Goal: Use online tool/utility: Use online tool/utility

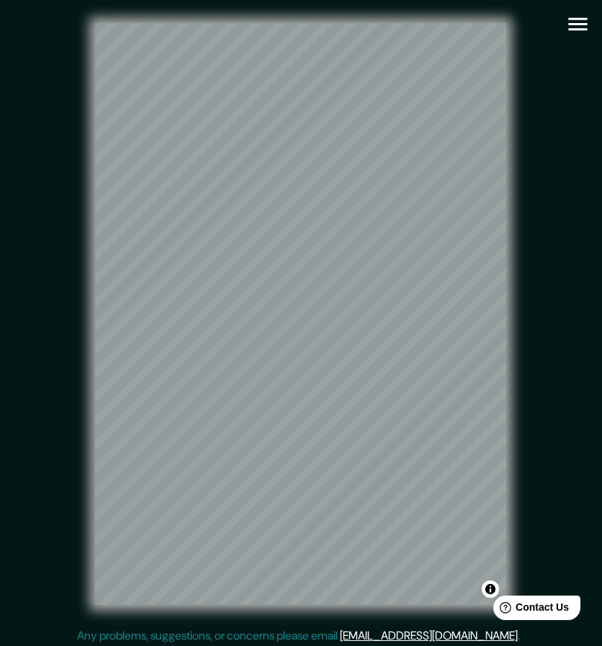
click at [575, 22] on icon "button" at bounding box center [577, 24] width 25 height 25
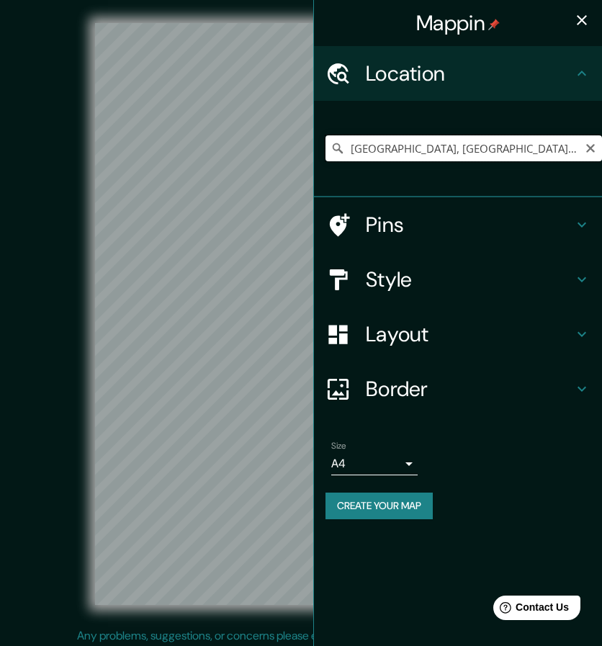
click at [453, 145] on input "[GEOGRAPHIC_DATA], [GEOGRAPHIC_DATA], [GEOGRAPHIC_DATA]" at bounding box center [464, 148] width 277 height 26
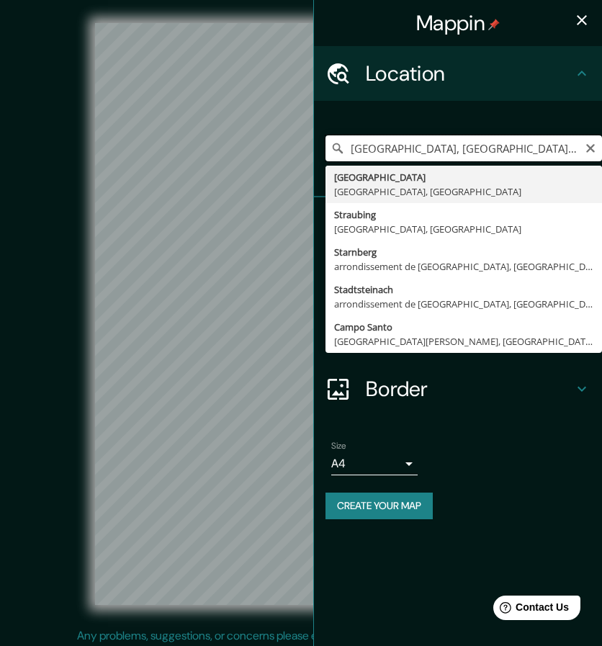
click at [453, 145] on input "[GEOGRAPHIC_DATA], [GEOGRAPHIC_DATA], [GEOGRAPHIC_DATA]" at bounding box center [464, 148] width 277 height 26
click at [457, 151] on input "[GEOGRAPHIC_DATA], [GEOGRAPHIC_DATA], [GEOGRAPHIC_DATA]" at bounding box center [464, 148] width 277 height 26
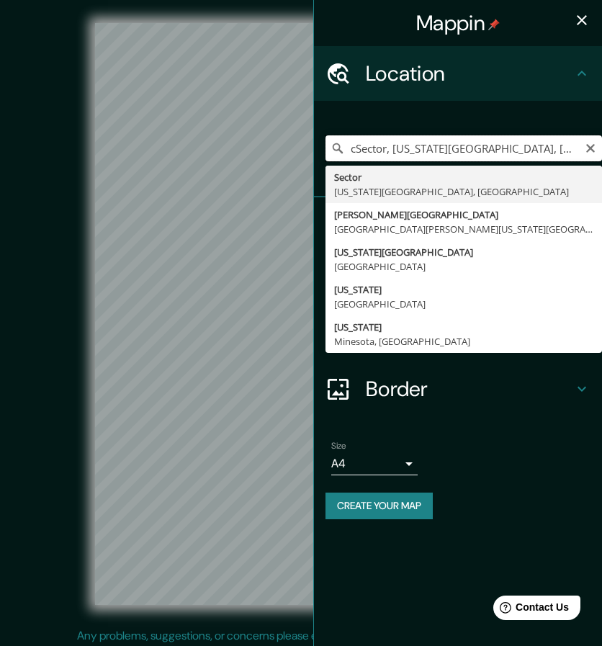
click at [413, 139] on input "cSector, [US_STATE][GEOGRAPHIC_DATA], [GEOGRAPHIC_DATA]" at bounding box center [464, 148] width 277 height 26
click at [413, 140] on input "cSector, [US_STATE][GEOGRAPHIC_DATA], [GEOGRAPHIC_DATA]" at bounding box center [464, 148] width 277 height 26
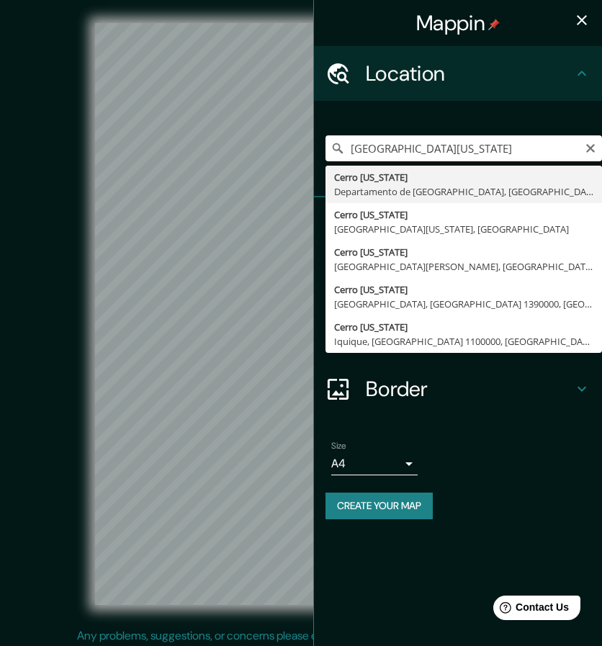
type input "[GEOGRAPHIC_DATA][US_STATE], [GEOGRAPHIC_DATA], [GEOGRAPHIC_DATA]"
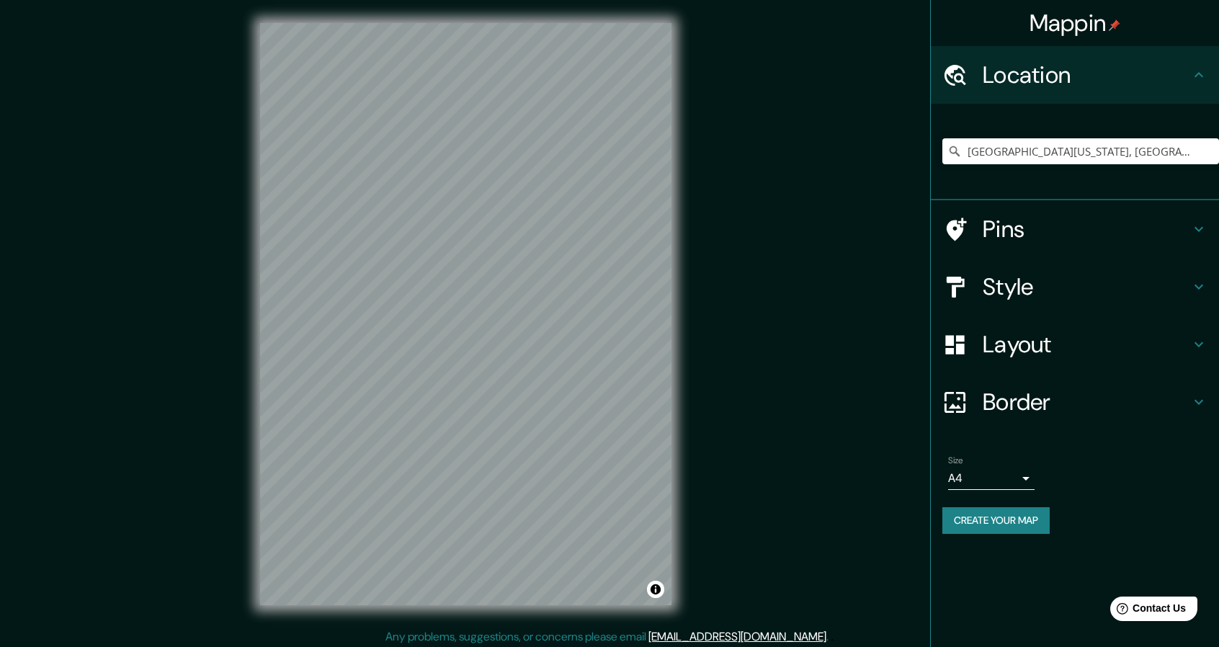
click at [601, 273] on h4 "Style" at bounding box center [1085, 286] width 207 height 29
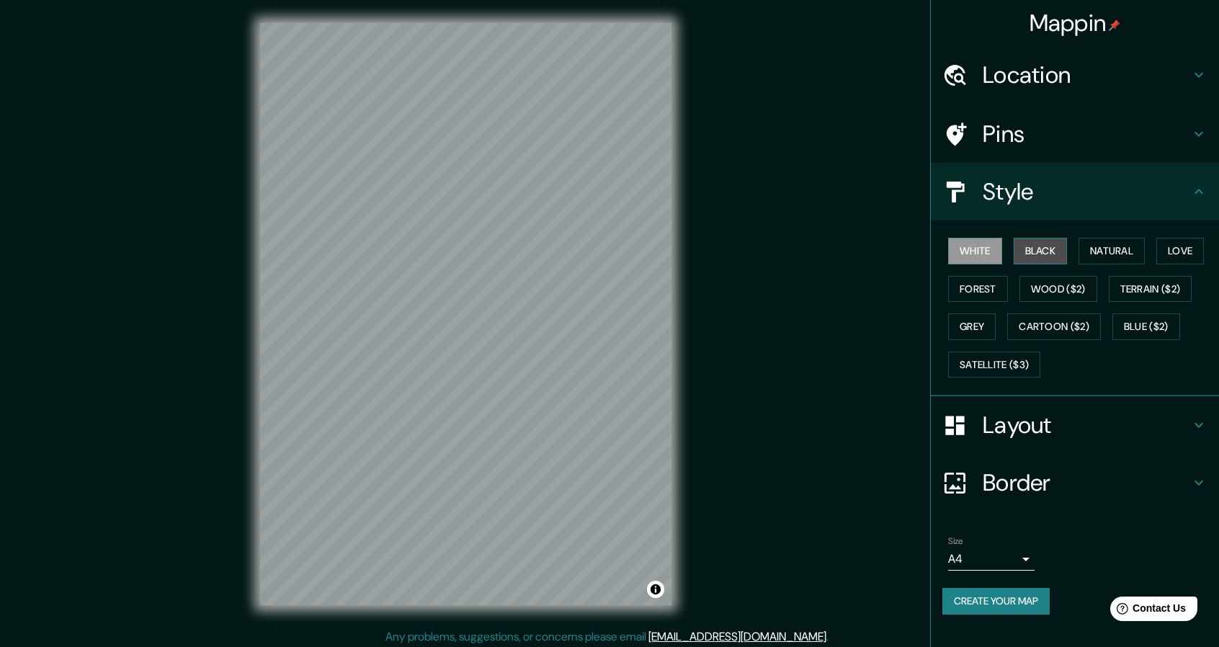
click at [601, 251] on button "Black" at bounding box center [1040, 251] width 54 height 27
click at [601, 248] on button "Natural" at bounding box center [1111, 251] width 66 height 27
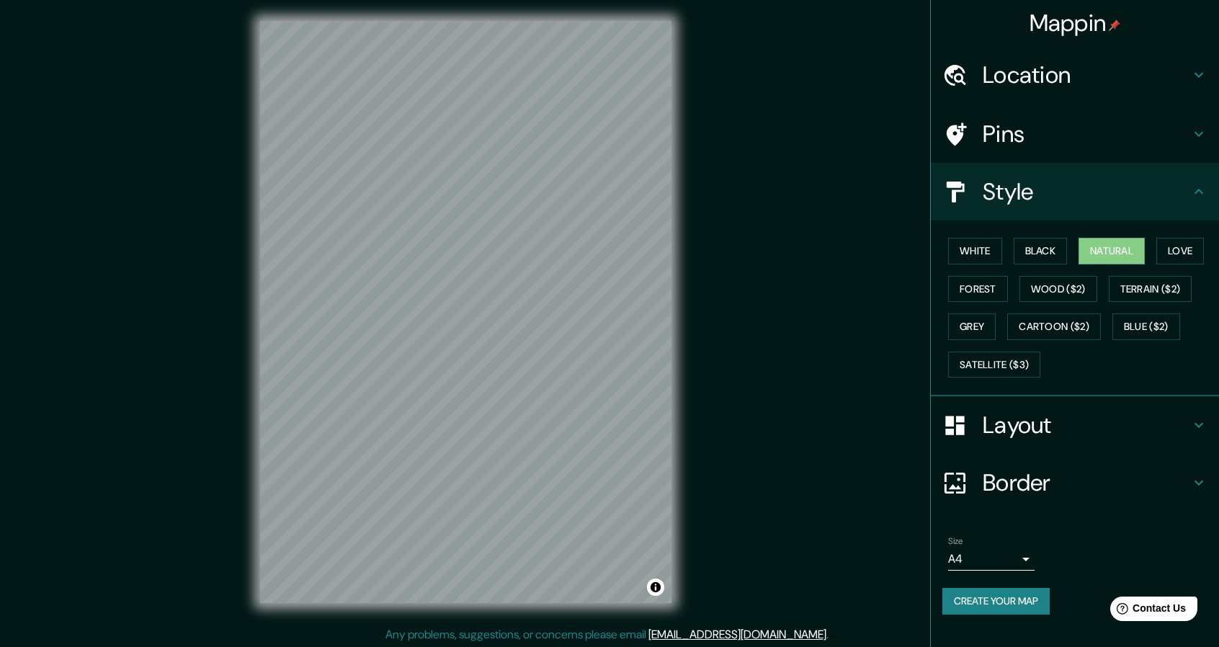
scroll to position [4, 0]
